Goal: Task Accomplishment & Management: Complete application form

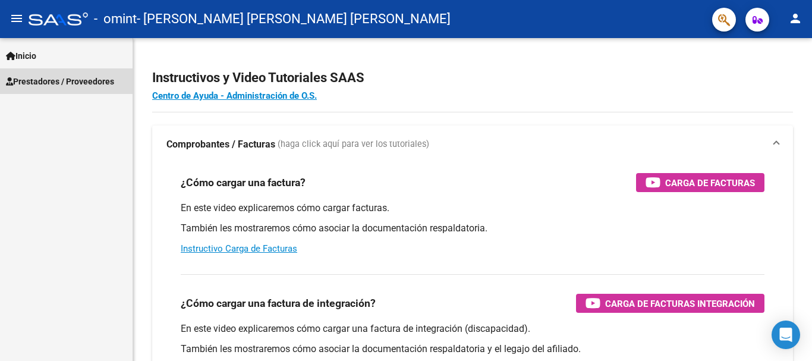
click at [54, 81] on span "Prestadores / Proveedores" at bounding box center [60, 81] width 108 height 13
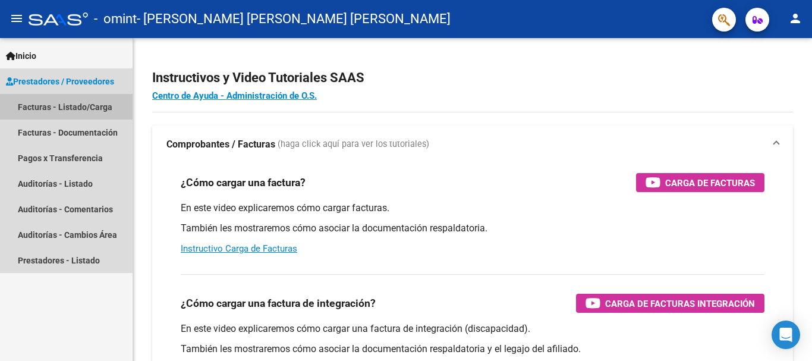
click at [68, 109] on link "Facturas - Listado/Carga" at bounding box center [66, 107] width 133 height 26
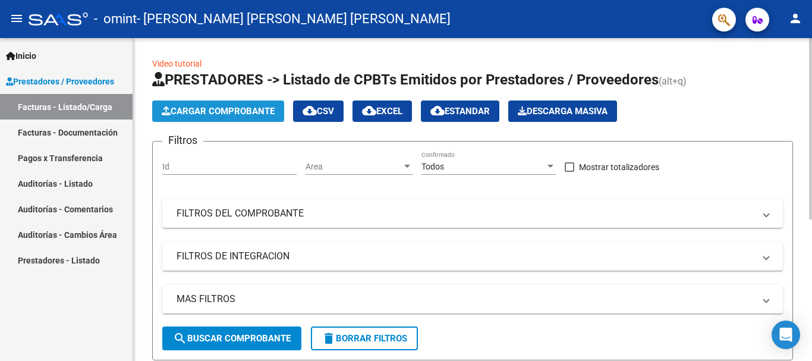
click at [200, 115] on span "Cargar Comprobante" at bounding box center [218, 111] width 113 height 11
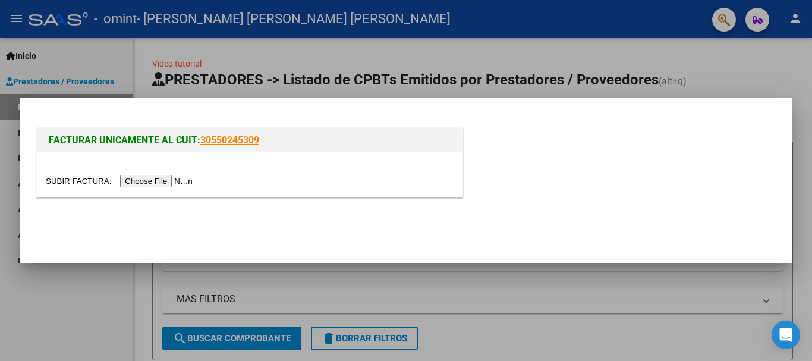
click at [154, 182] on input "file" at bounding box center [121, 181] width 150 height 12
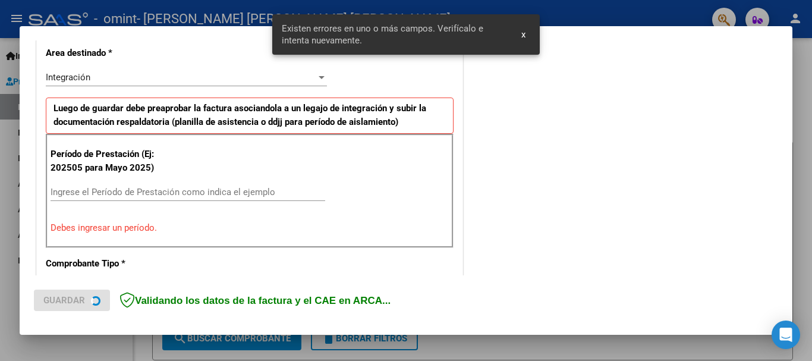
scroll to position [297, 0]
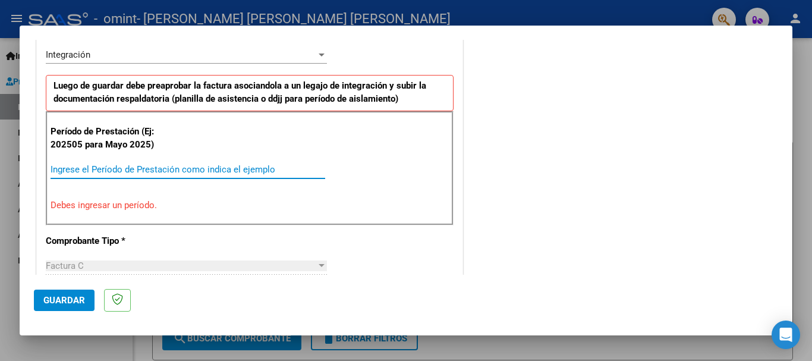
click at [160, 171] on input "Ingrese el Período de Prestación como indica el ejemplo" at bounding box center [188, 169] width 275 height 11
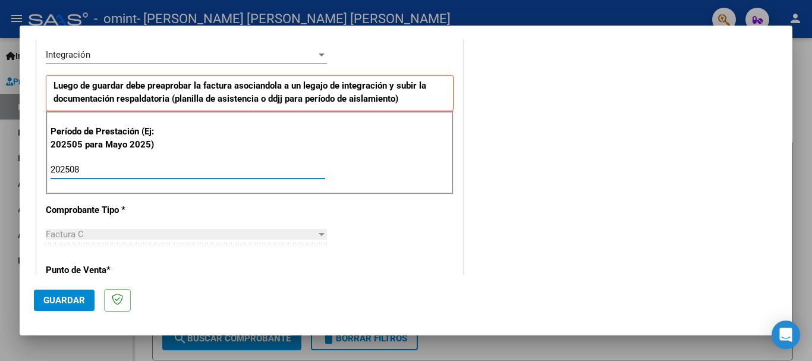
type input "202508"
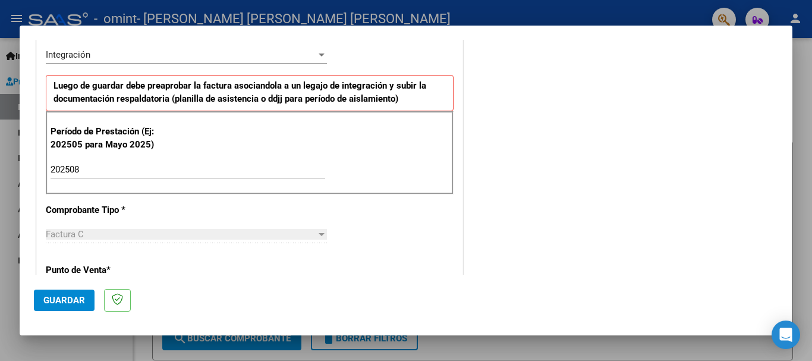
click at [479, 202] on div "COMENTARIOS Comentarios del Prestador / Gerenciador:" at bounding box center [621, 272] width 313 height 1033
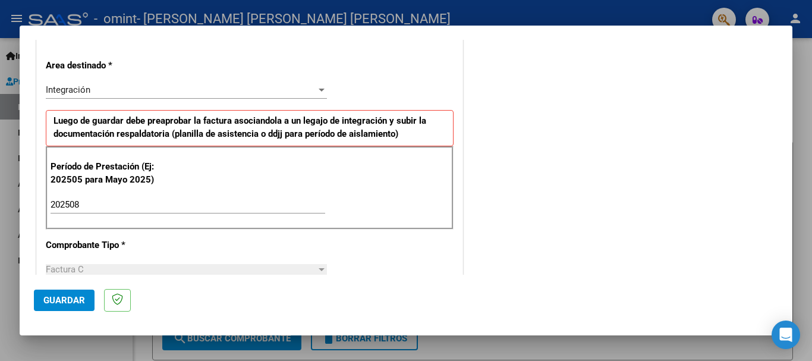
scroll to position [0, 0]
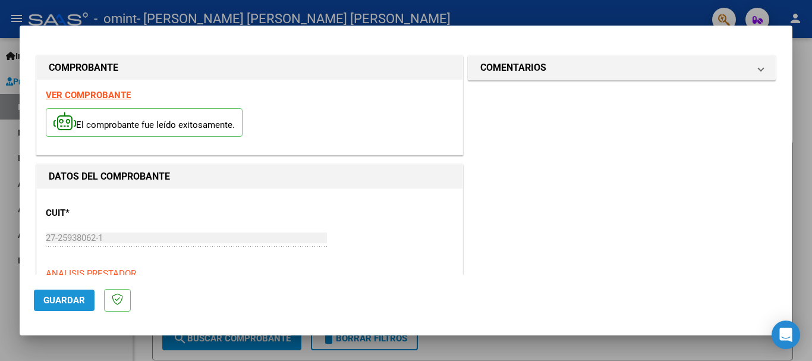
click at [62, 304] on span "Guardar" at bounding box center [64, 300] width 42 height 11
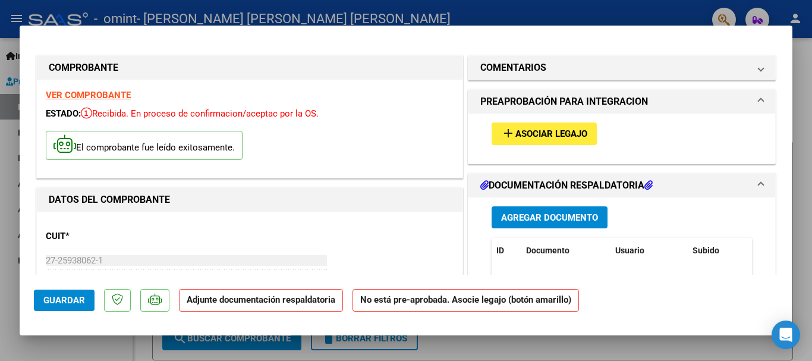
click at [663, 349] on div at bounding box center [406, 180] width 812 height 361
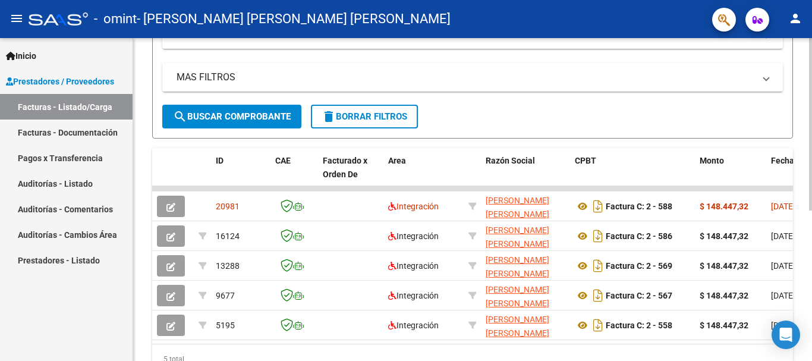
scroll to position [223, 0]
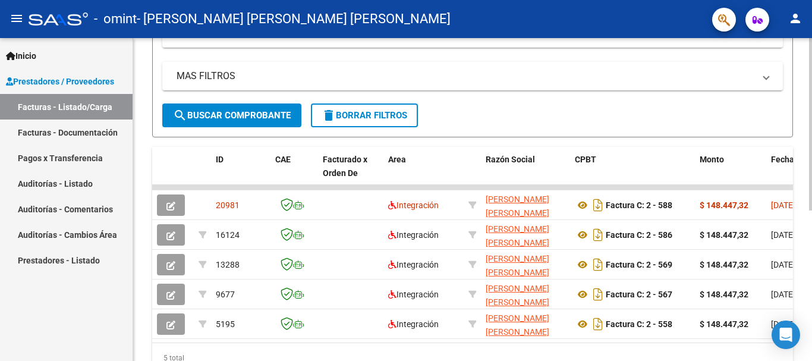
click at [808, 244] on div "Video tutorial PRESTADORES -> Listado de CPBTs Emitidos por Prestadores / Prove…" at bounding box center [474, 112] width 682 height 595
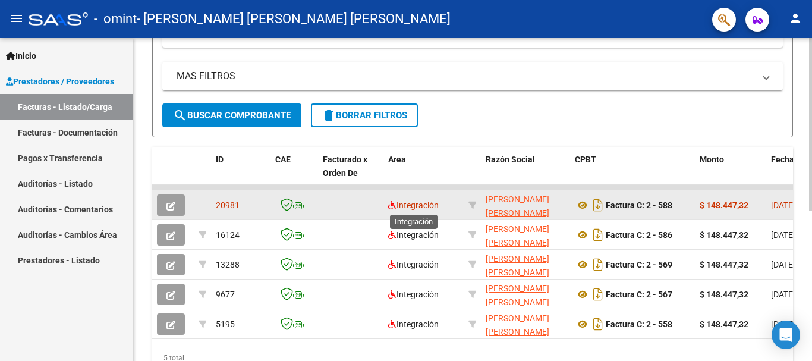
click at [430, 204] on span "Integración" at bounding box center [413, 205] width 51 height 10
click at [481, 209] on datatable-body-cell "[PERSON_NAME] [PERSON_NAME] [PERSON_NAME] 27259380621" at bounding box center [525, 204] width 89 height 29
click at [163, 208] on button "button" at bounding box center [171, 204] width 28 height 21
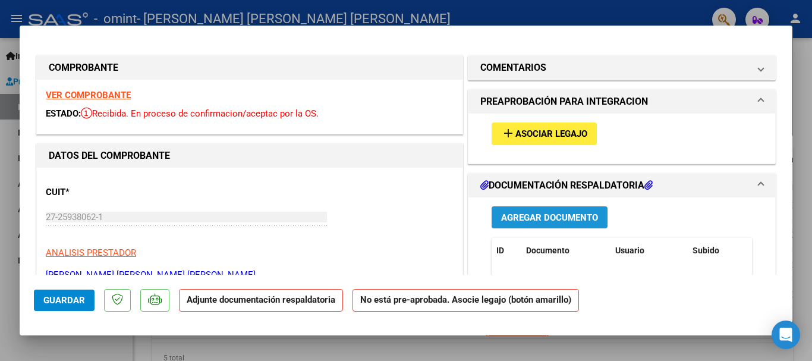
click at [563, 221] on span "Agregar Documento" at bounding box center [549, 217] width 97 height 11
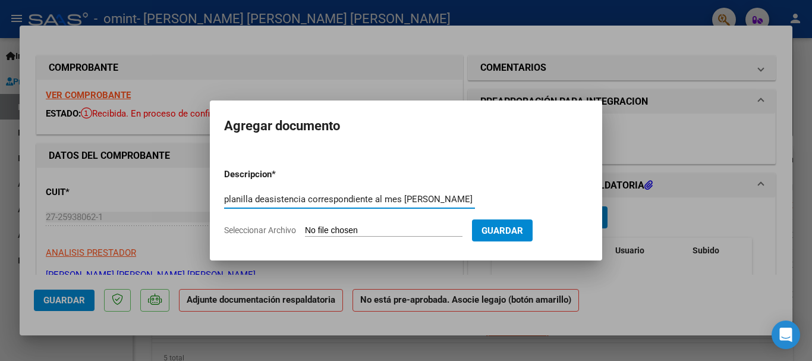
type input "planilla deasistencia correspondiente al mes [PERSON_NAME] 2025"
click at [279, 231] on span "Seleccionar Archivo" at bounding box center [260, 230] width 72 height 10
click at [305, 231] on input "Seleccionar Archivo" at bounding box center [383, 230] width 157 height 11
type input "C:\fakepath\Asistencia [PERSON_NAME].pdf"
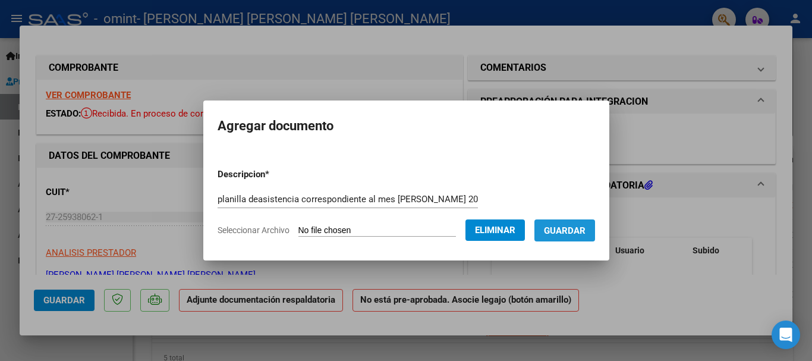
click at [569, 235] on span "Guardar" at bounding box center [565, 230] width 42 height 11
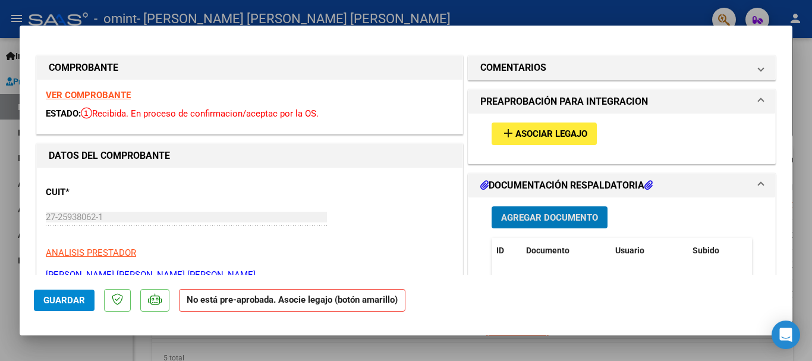
click at [70, 304] on span "Guardar" at bounding box center [64, 300] width 42 height 11
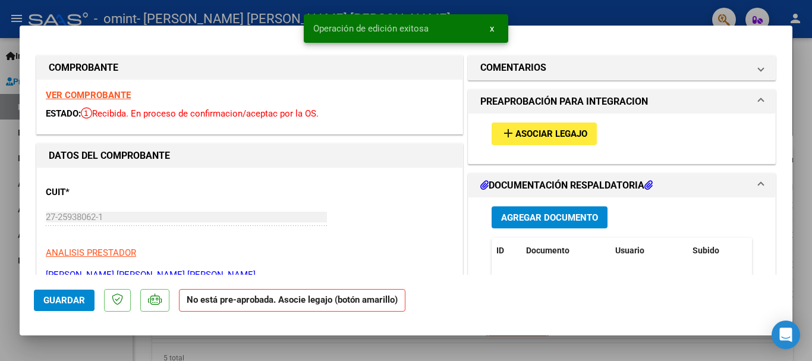
click at [810, 130] on div at bounding box center [406, 180] width 812 height 361
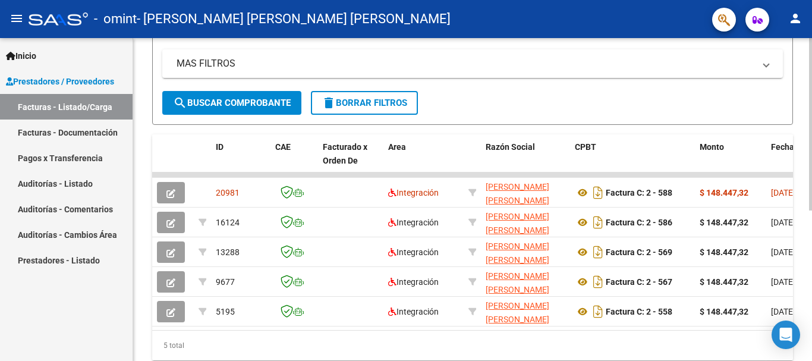
scroll to position [250, 0]
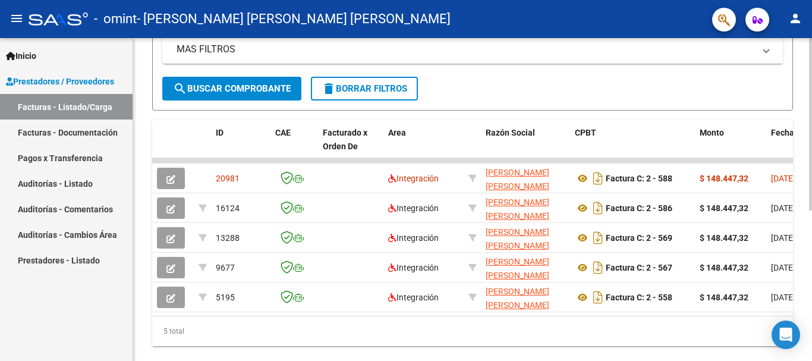
click at [811, 188] on div at bounding box center [810, 262] width 3 height 172
